Goal: Information Seeking & Learning: Learn about a topic

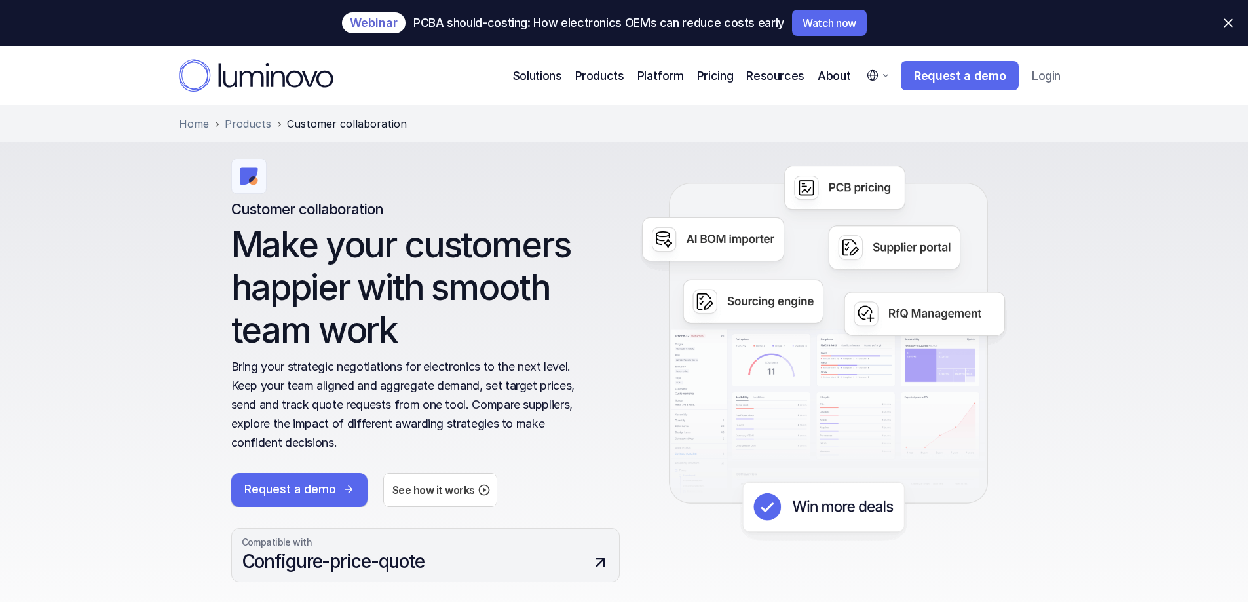
scroll to position [131, 0]
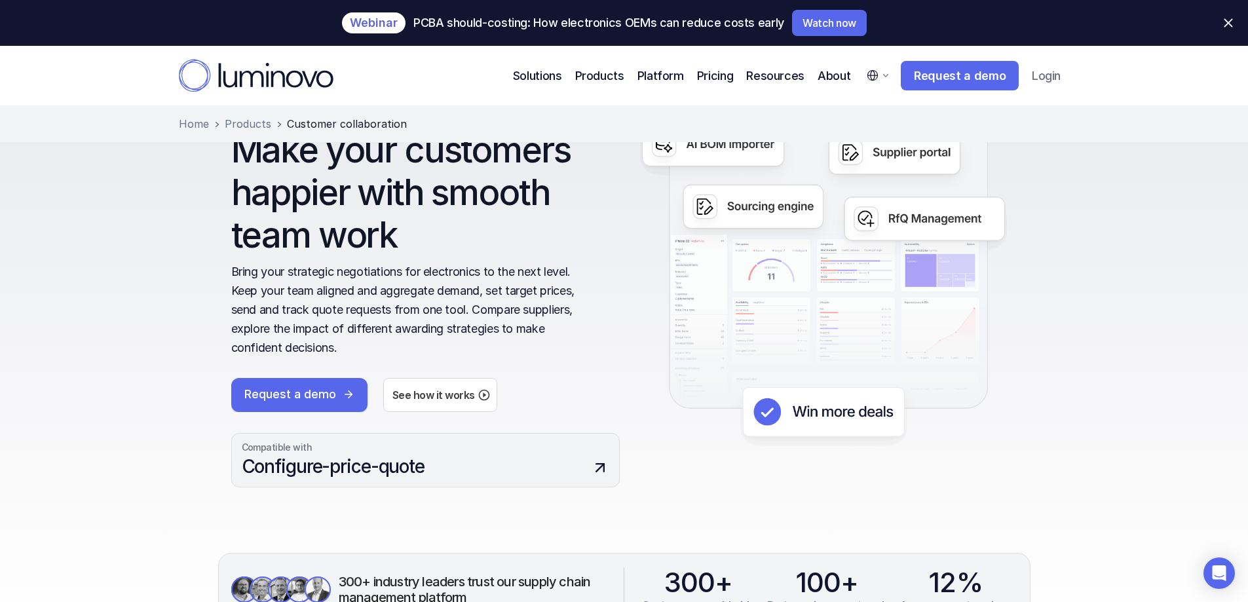
click at [333, 295] on p "Bring your strategic negotiations for electronics to the next level. Keep your …" at bounding box center [406, 310] width 350 height 94
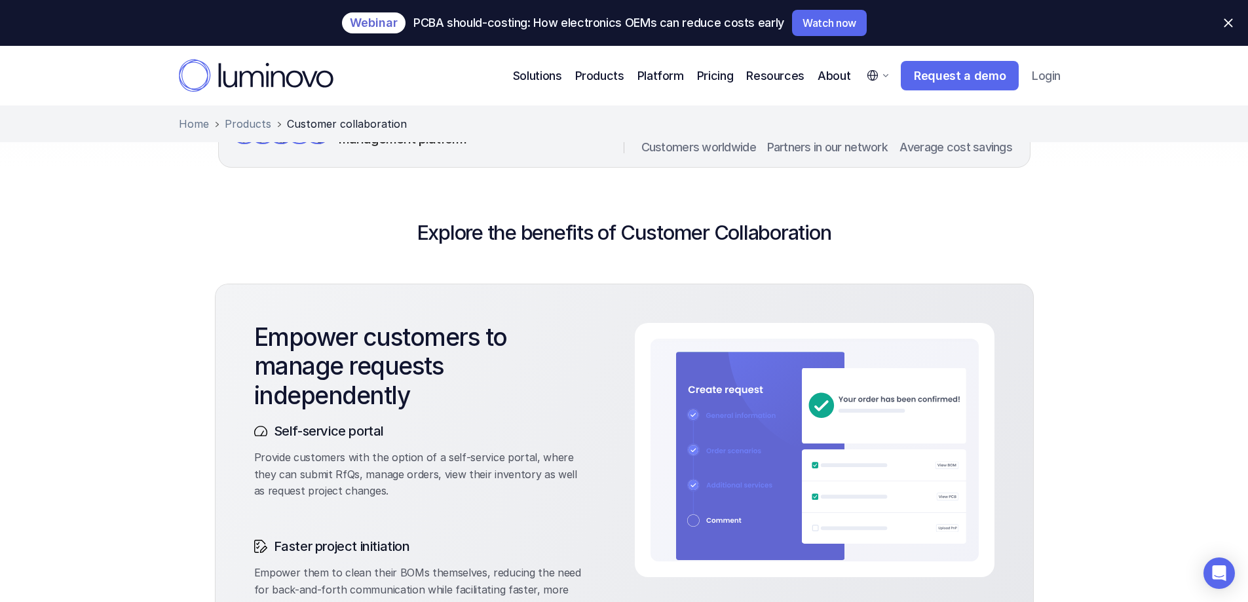
scroll to position [655, 0]
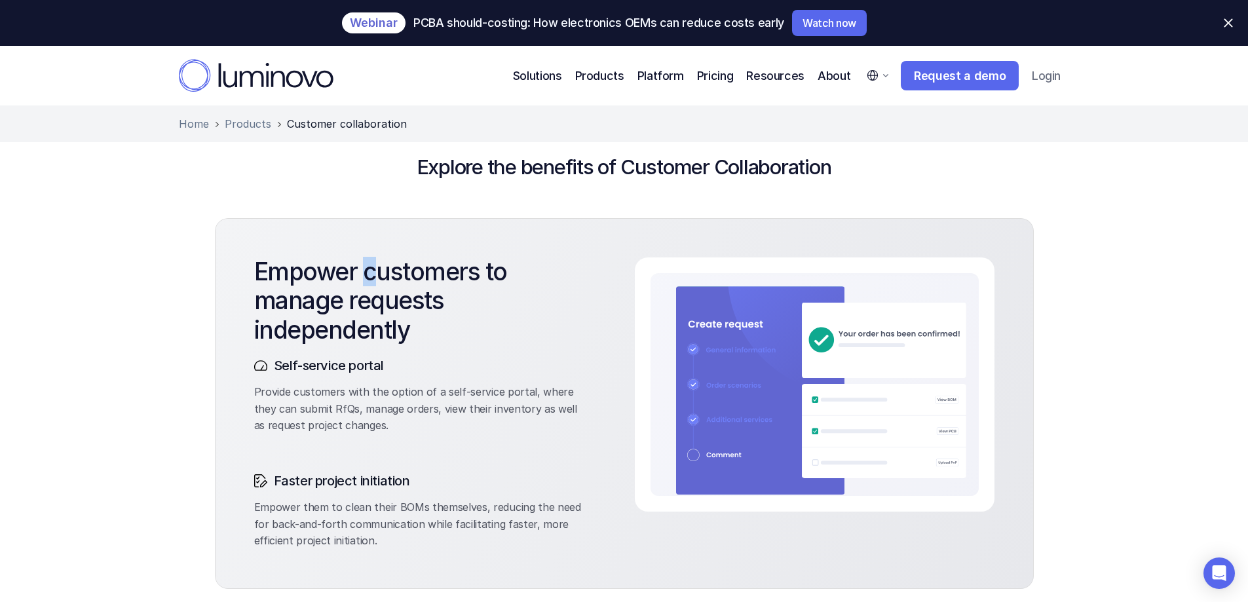
click at [369, 276] on h3 "Empower customers to manage requests independently" at bounding box center [418, 300] width 328 height 87
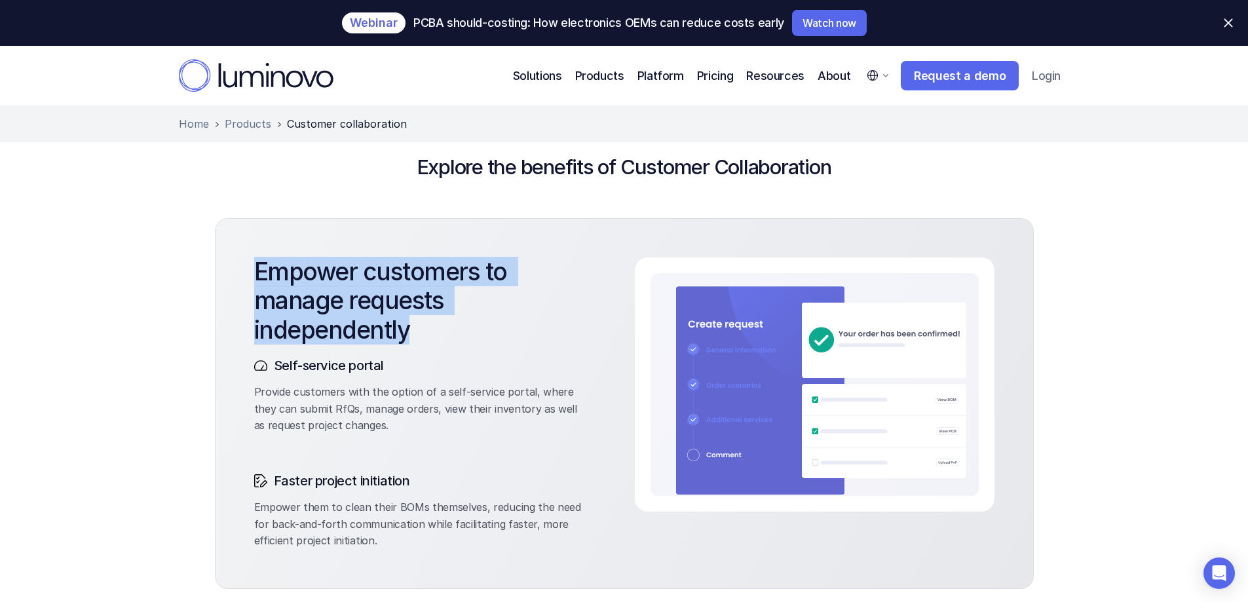
drag, startPoint x: 256, startPoint y: 276, endPoint x: 464, endPoint y: 331, distance: 215.3
click at [464, 331] on h3 "Empower customers to manage requests independently" at bounding box center [418, 300] width 328 height 87
copy h3 "Empower customers to manage requests independently"
drag, startPoint x: 256, startPoint y: 386, endPoint x: 424, endPoint y: 418, distance: 171.4
click at [424, 418] on p "Provide customers with the option of a self-service portal, where they can subm…" at bounding box center [418, 409] width 328 height 50
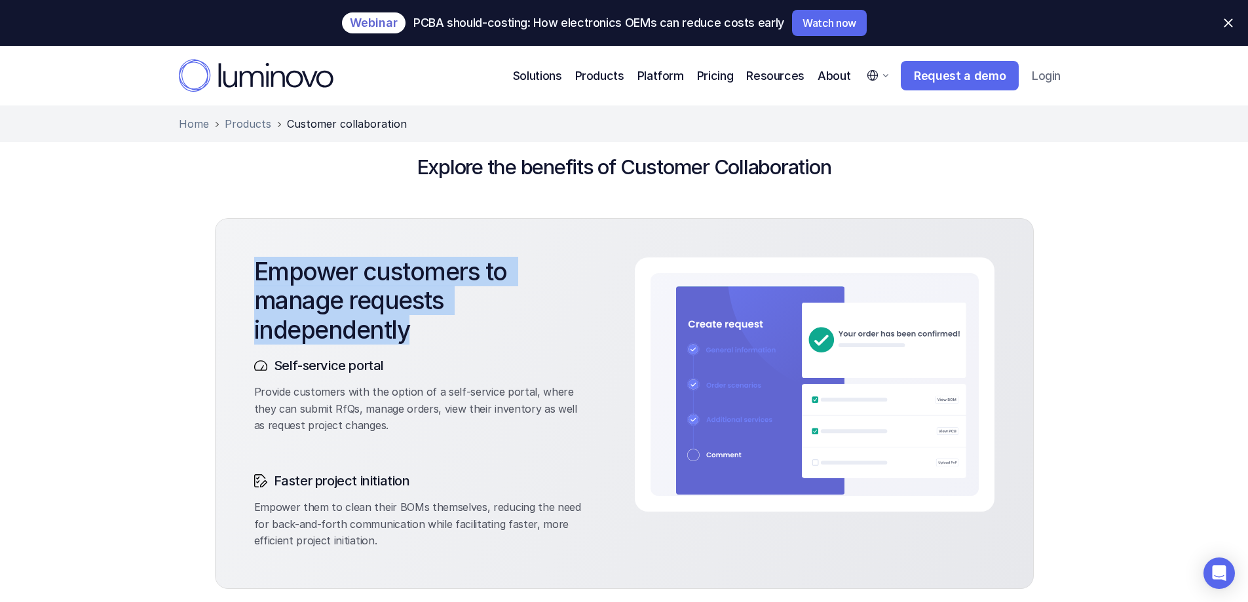
copy p "Provide customers with the option of a self-service portal, where they can subm…"
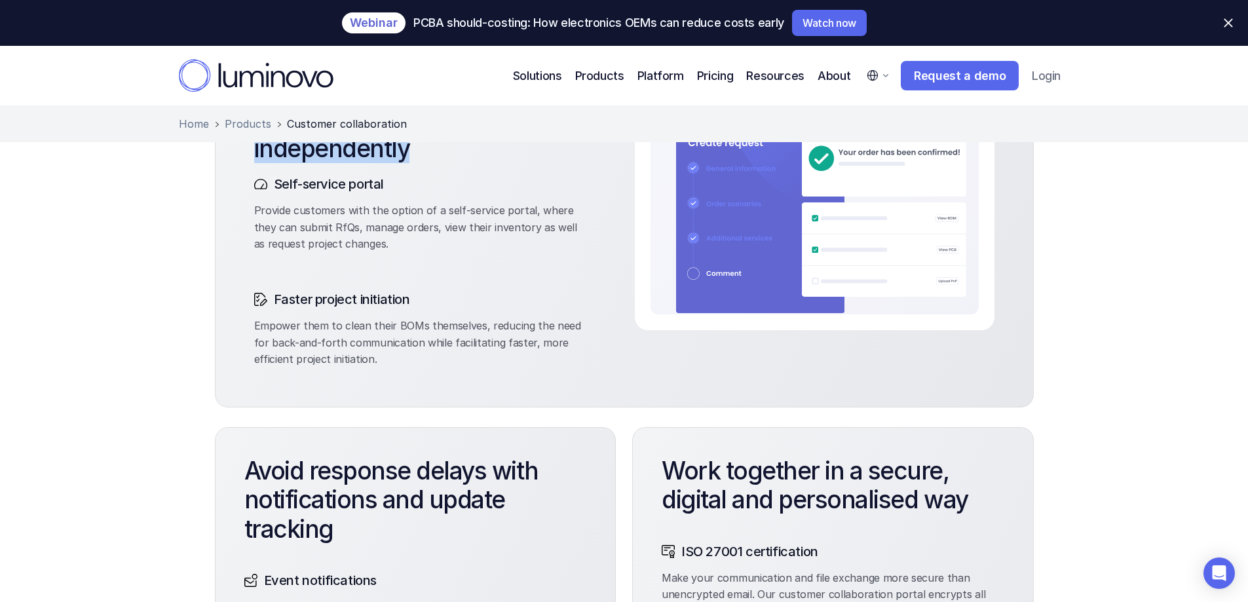
scroll to position [852, 0]
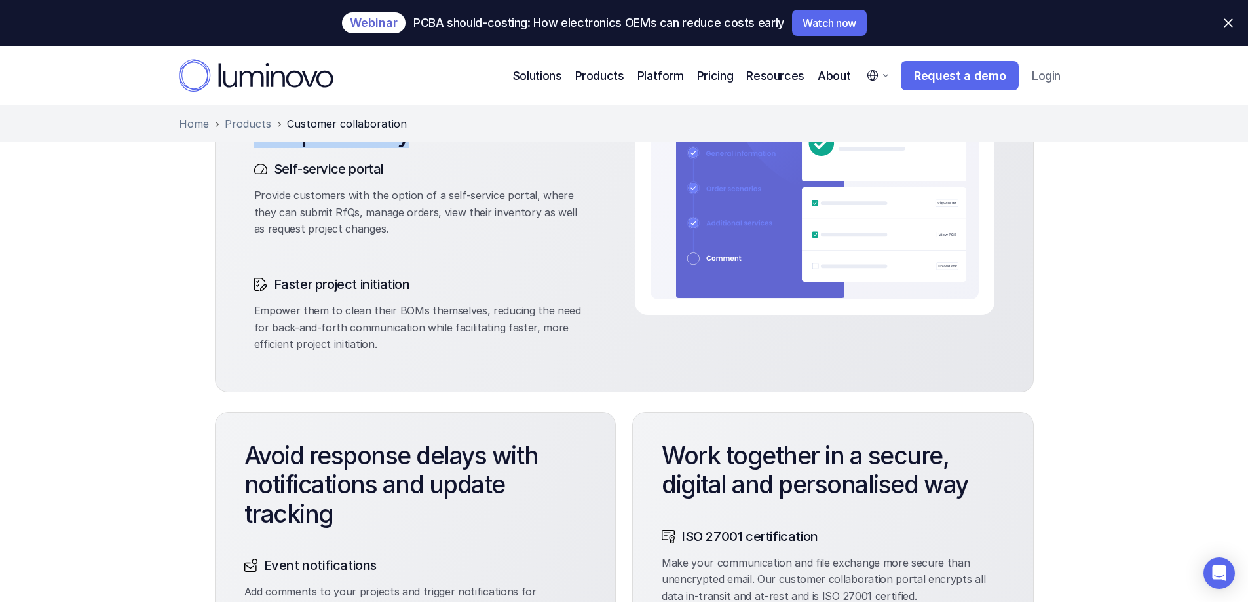
drag, startPoint x: 255, startPoint y: 309, endPoint x: 392, endPoint y: 341, distance: 141.3
click at [392, 341] on p "Empower them to clean their BOMs themselves, reducing the need for back-and-for…" at bounding box center [418, 328] width 328 height 50
copy p "Empower them to clean their BOMs themselves, reducing the need for back-and-for…"
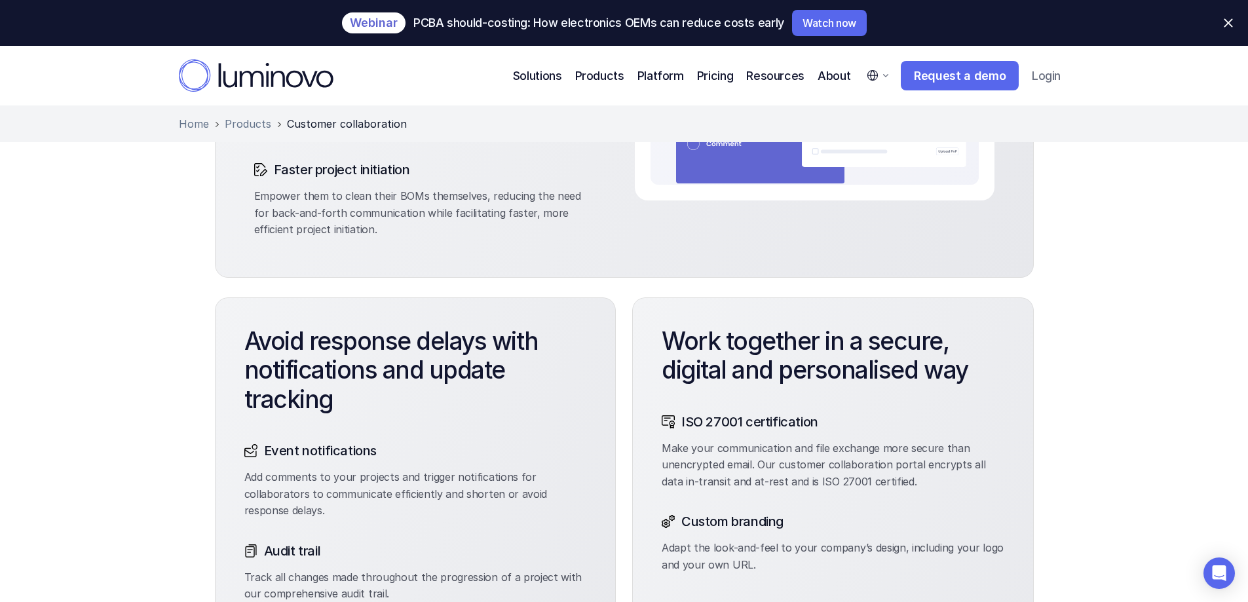
scroll to position [917, 0]
